Goal: Use online tool/utility: Utilize a website feature to perform a specific function

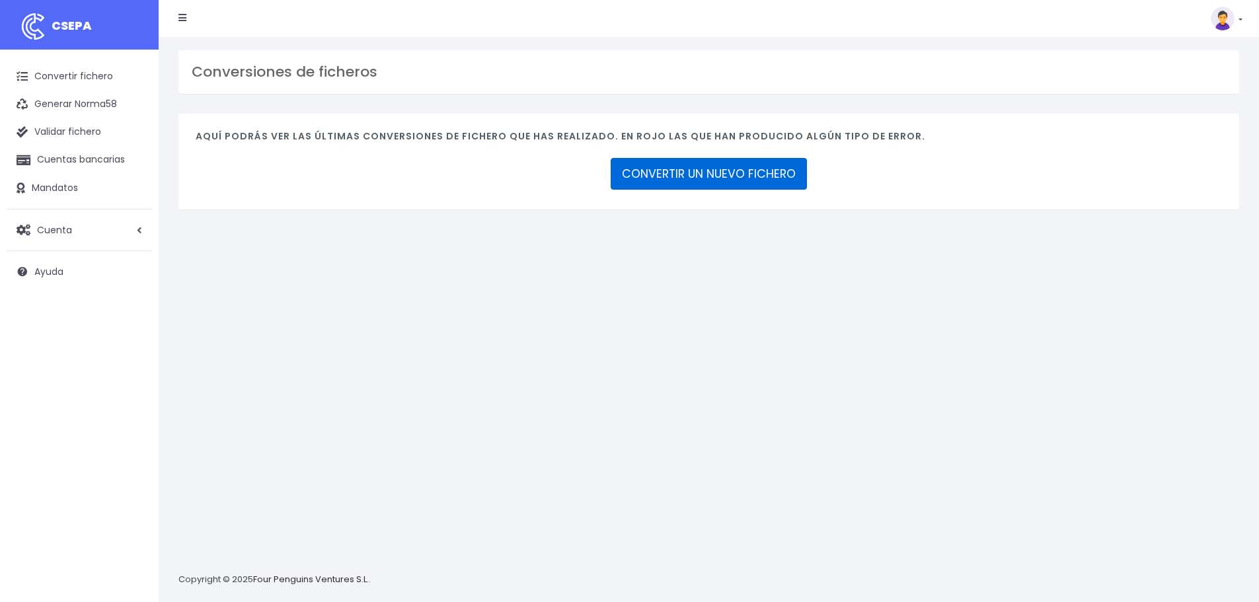
click at [733, 187] on link "CONVERTIR UN NUEVO FICHERO" at bounding box center [708, 174] width 196 height 32
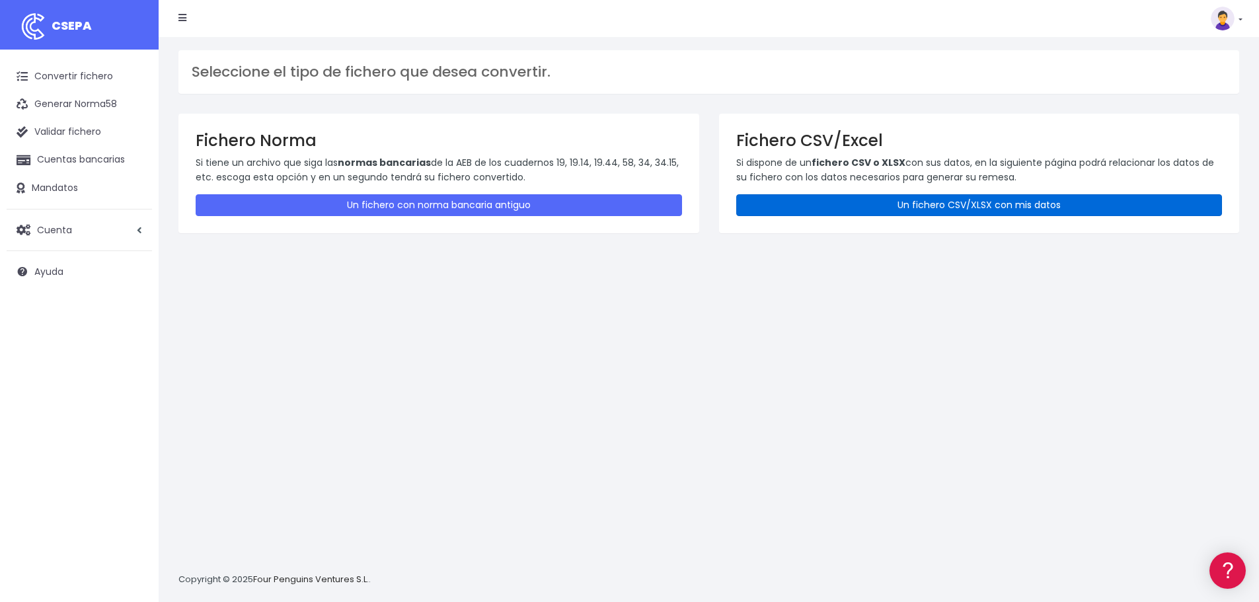
click at [999, 207] on link "Un fichero CSV/XLSX con mis datos" at bounding box center [979, 205] width 486 height 22
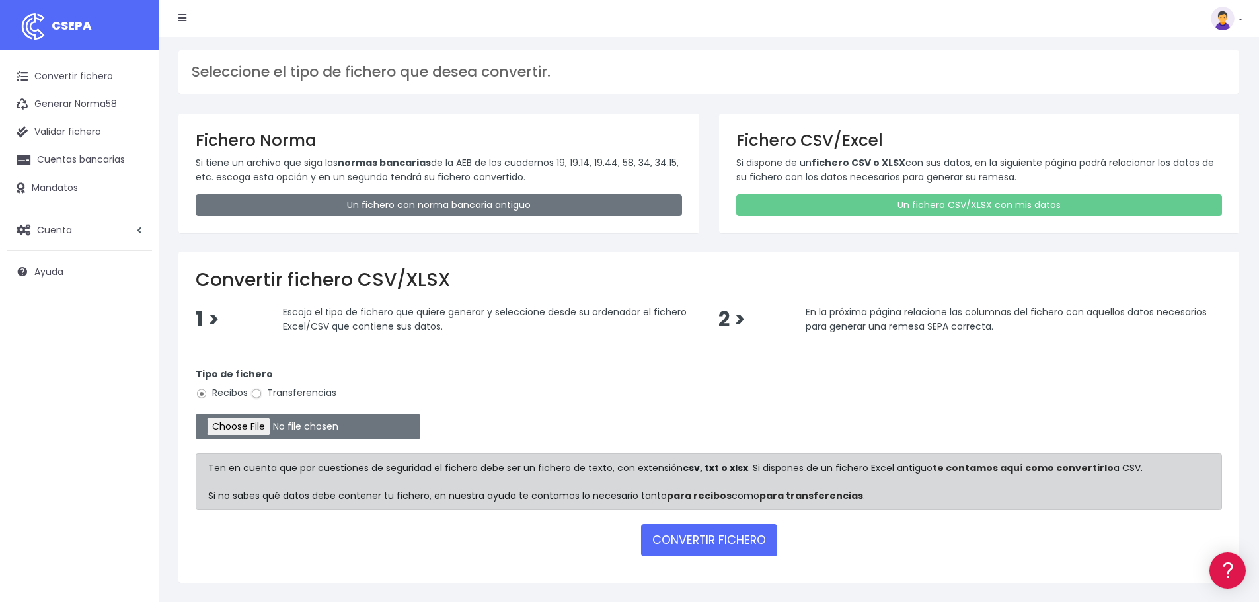
click at [253, 394] on input "Transferencias" at bounding box center [256, 394] width 12 height 12
radio input "true"
click at [281, 425] on input "file" at bounding box center [308, 427] width 225 height 26
type input "C:\fakepath\Fichero Banco estructura 08-25 - bonus.xlsx"
click at [709, 539] on button "CONVERTIR FICHERO" at bounding box center [709, 540] width 136 height 32
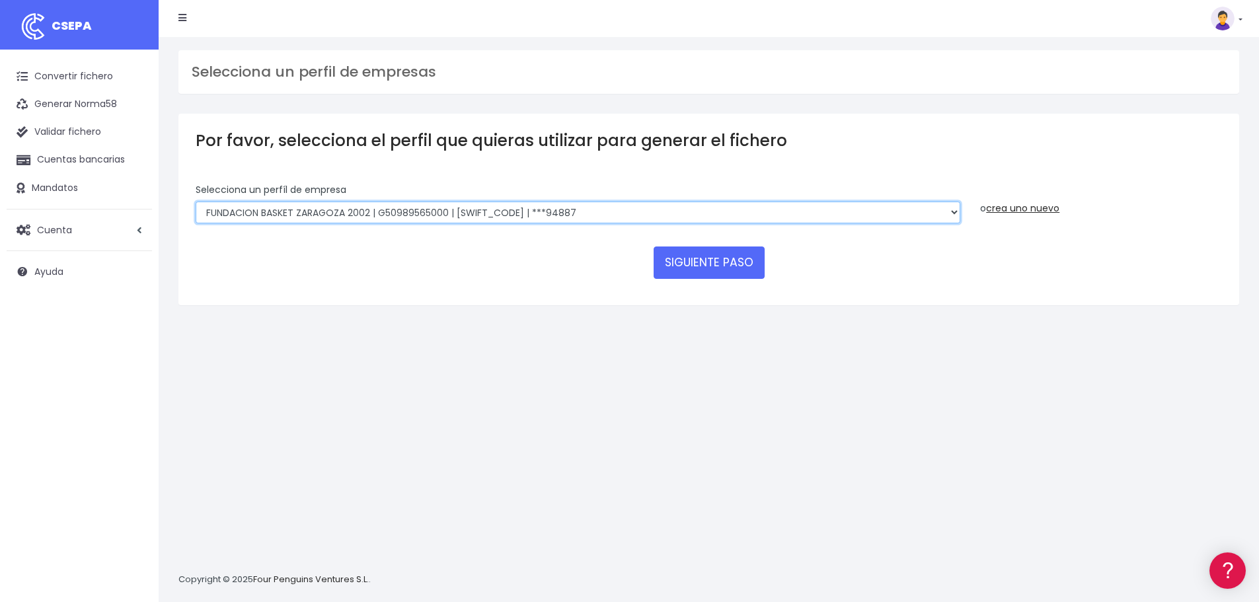
click at [942, 211] on select "FUNDACION BASKET ZARAGOZA 2002 | G50989565000 | CAIXESBBXXX | ***94887 BASKET Z…" at bounding box center [578, 212] width 764 height 22
select select "1855"
click at [196, 201] on select "FUNDACION BASKET ZARAGOZA 2002 | G50989565000 | CAIXESBBXXX | ***94887 BASKET Z…" at bounding box center [578, 212] width 764 height 22
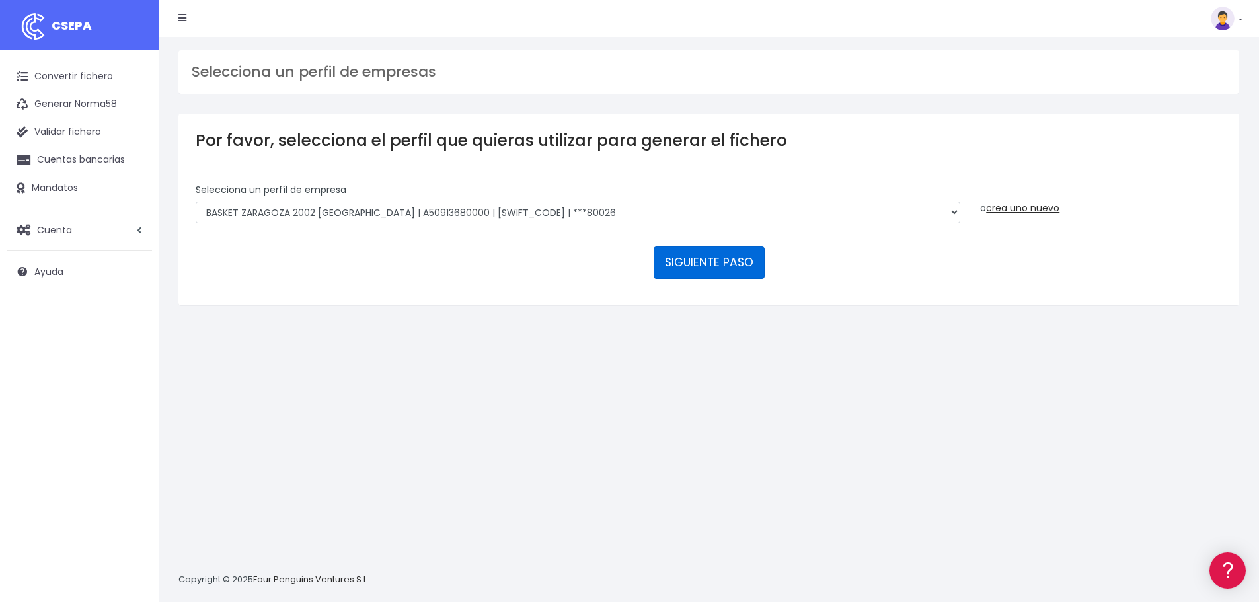
click at [709, 262] on button "SIGUIENTE PASO" at bounding box center [708, 262] width 111 height 32
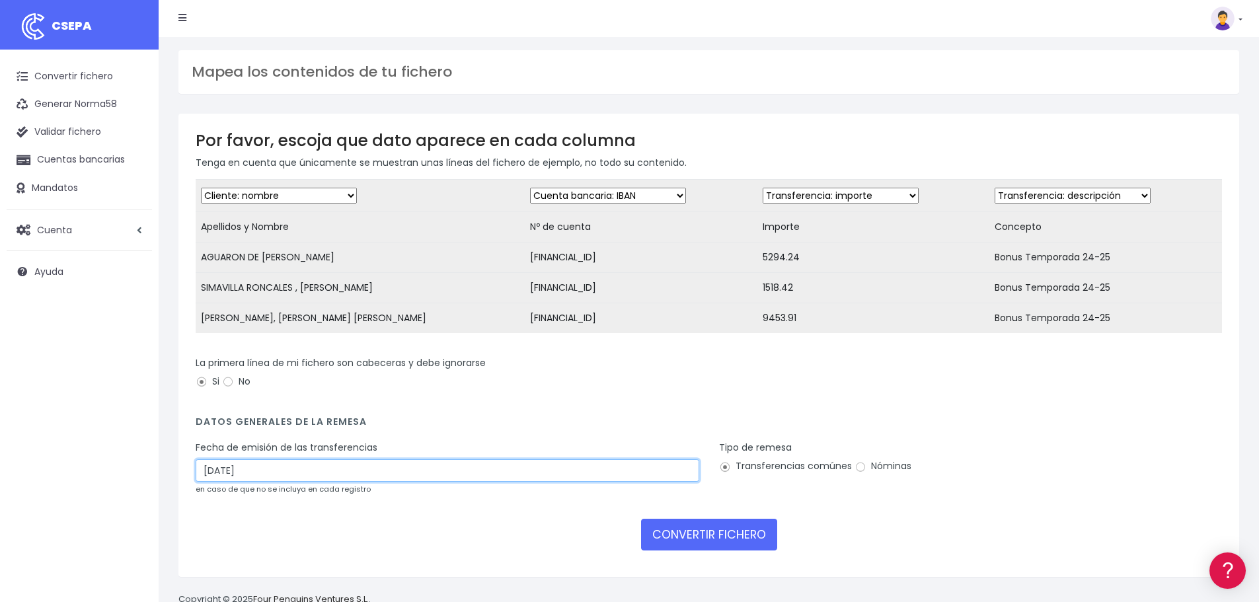
click at [396, 482] on input "[DATE]" at bounding box center [447, 470] width 503 height 22
click at [325, 515] on th "»" at bounding box center [328, 511] width 20 height 20
click at [252, 569] on td "3" at bounding box center [248, 571] width 20 height 20
type input "03/09/2025"
click at [858, 473] on input "Nóminas" at bounding box center [860, 467] width 12 height 12
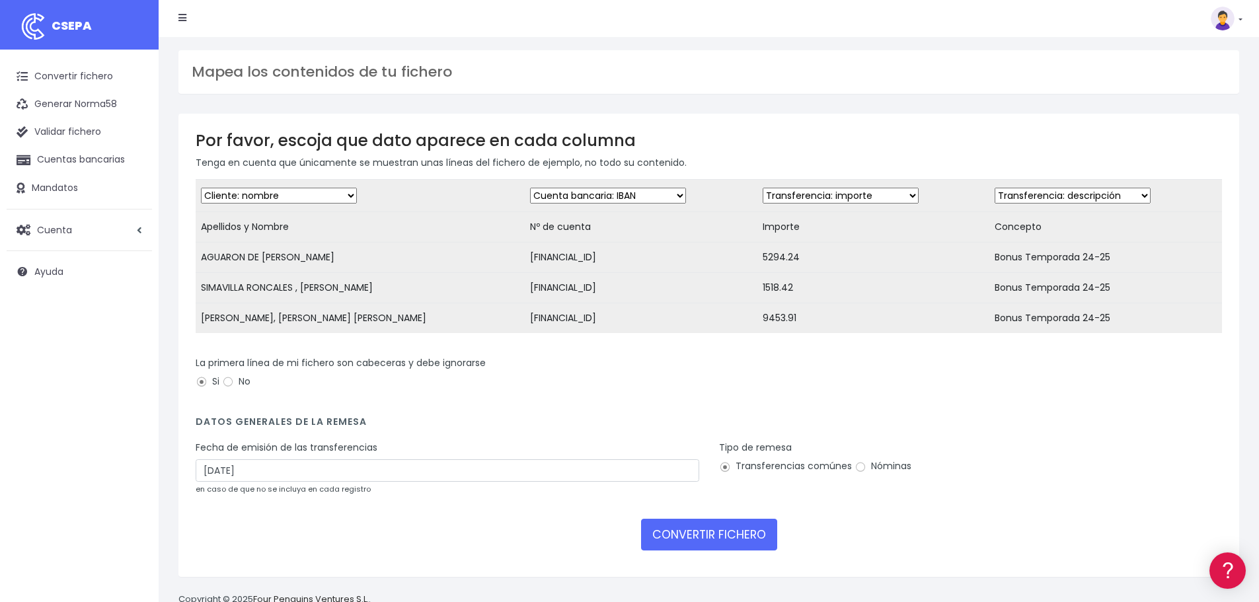
radio input "true"
click at [713, 544] on button "CONVERTIR FICHERO" at bounding box center [709, 535] width 136 height 32
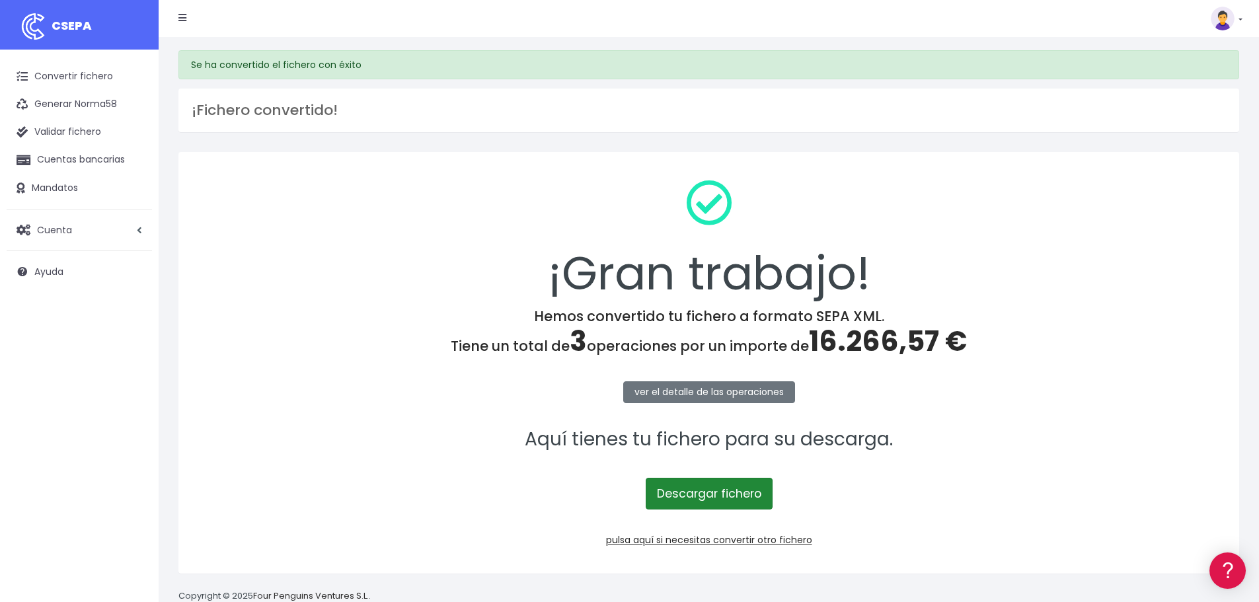
click at [687, 490] on link "Descargar fichero" at bounding box center [708, 494] width 127 height 32
